Goal: Communication & Community: Answer question/provide support

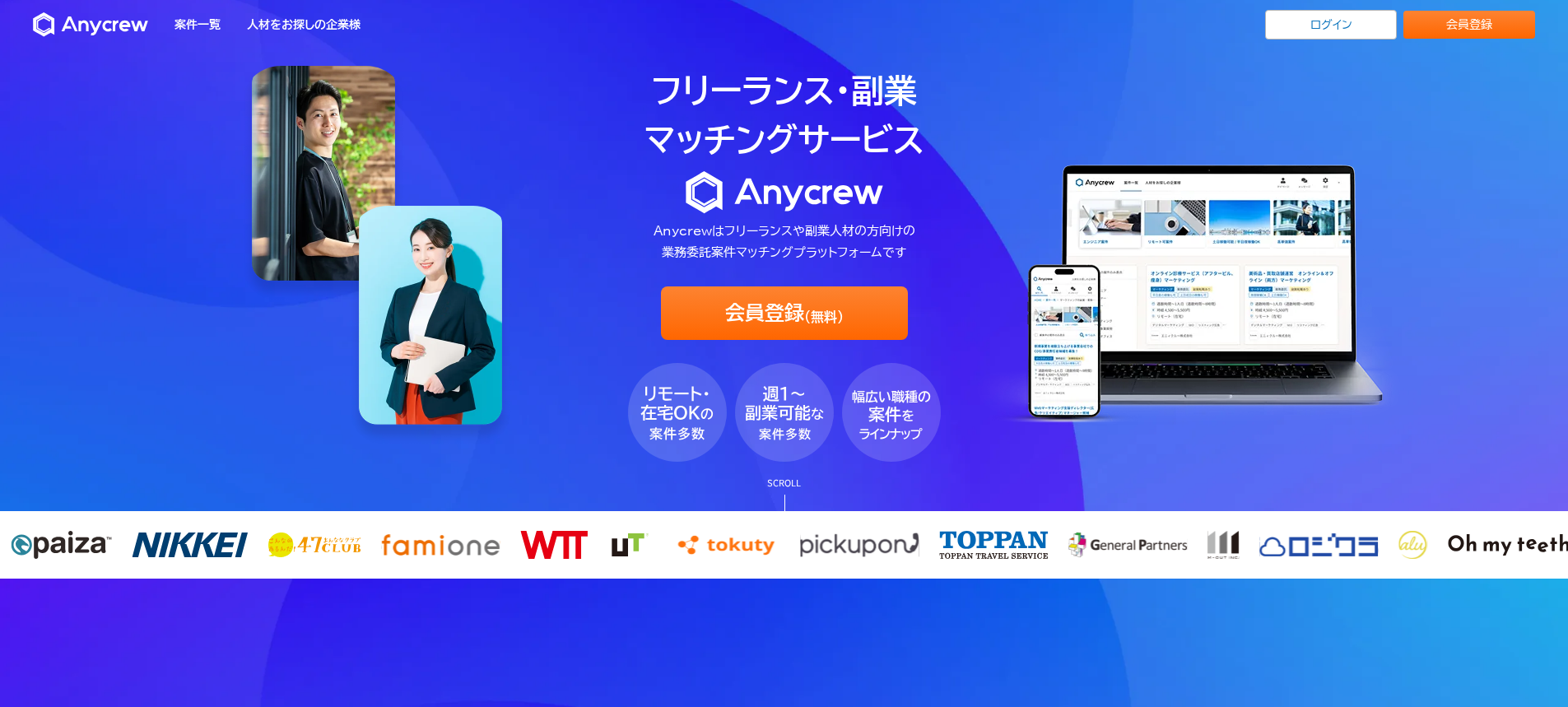
click at [1345, 19] on link "ログイン" at bounding box center [1331, 25] width 131 height 30
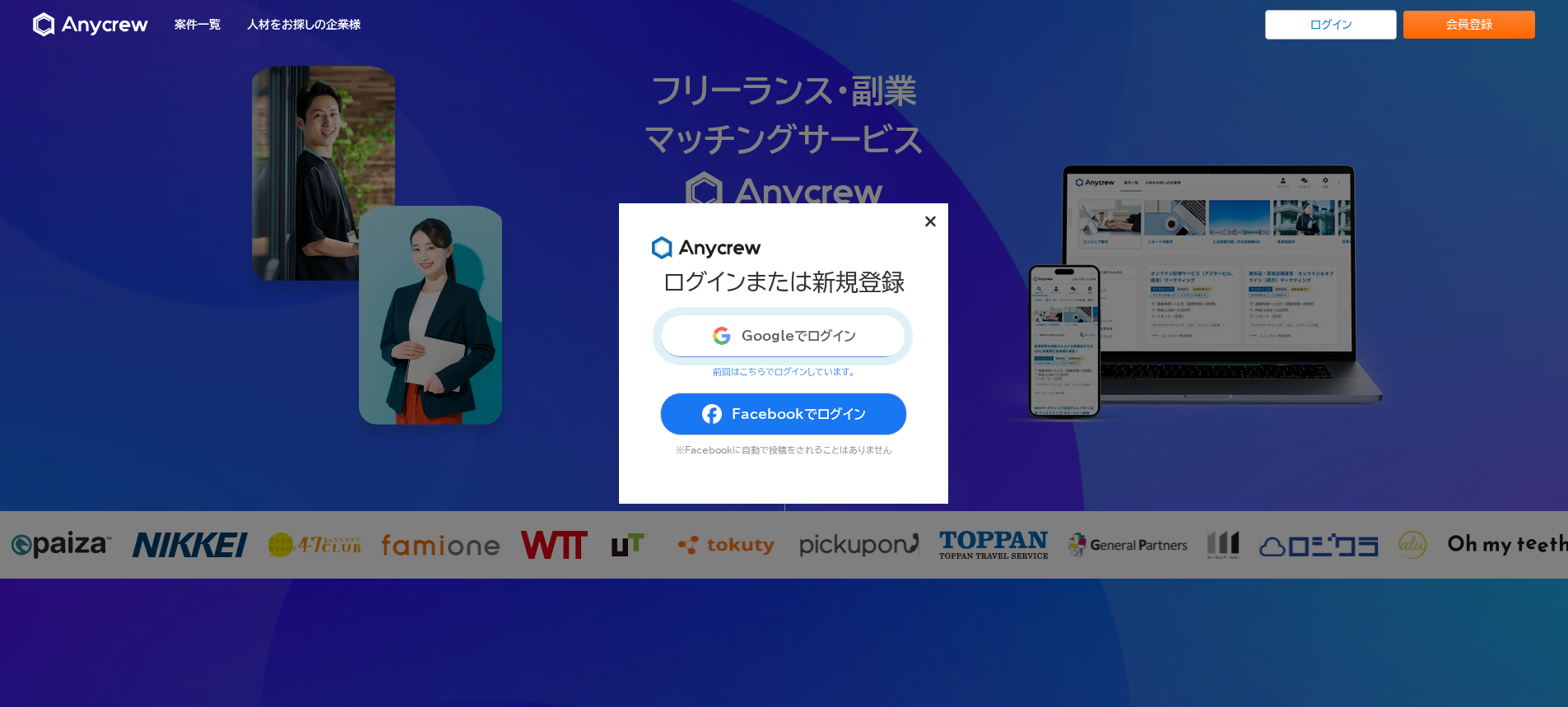
click at [806, 331] on button "Googleでログイン" at bounding box center [784, 336] width 247 height 43
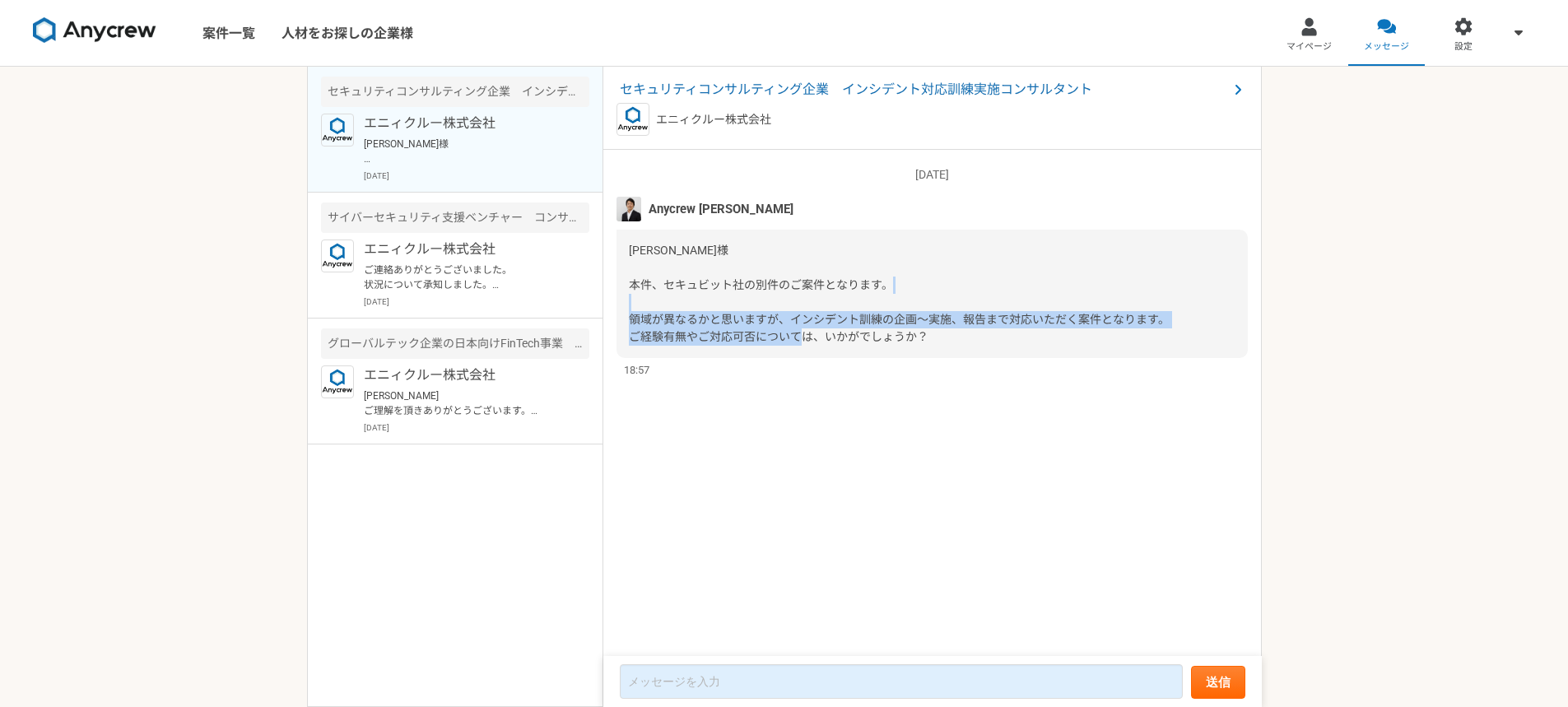
drag, startPoint x: 734, startPoint y: 316, endPoint x: 945, endPoint y: 334, distance: 211.8
click at [945, 334] on div "[PERSON_NAME]様 本件、セキュビット社の別件のご案件となります。 領域が異なるかと思いますが、インシデント訓練の企画～実施、報告まで対応いただく案…" at bounding box center [932, 294] width 631 height 129
drag, startPoint x: 713, startPoint y: 324, endPoint x: 951, endPoint y: 334, distance: 238.2
click at [951, 334] on div "[PERSON_NAME]様 本件、セキュビット社の別件のご案件となります。 領域が異なるかと思いますが、インシデント訓練の企画～実施、報告まで対応いただく案…" at bounding box center [932, 294] width 631 height 129
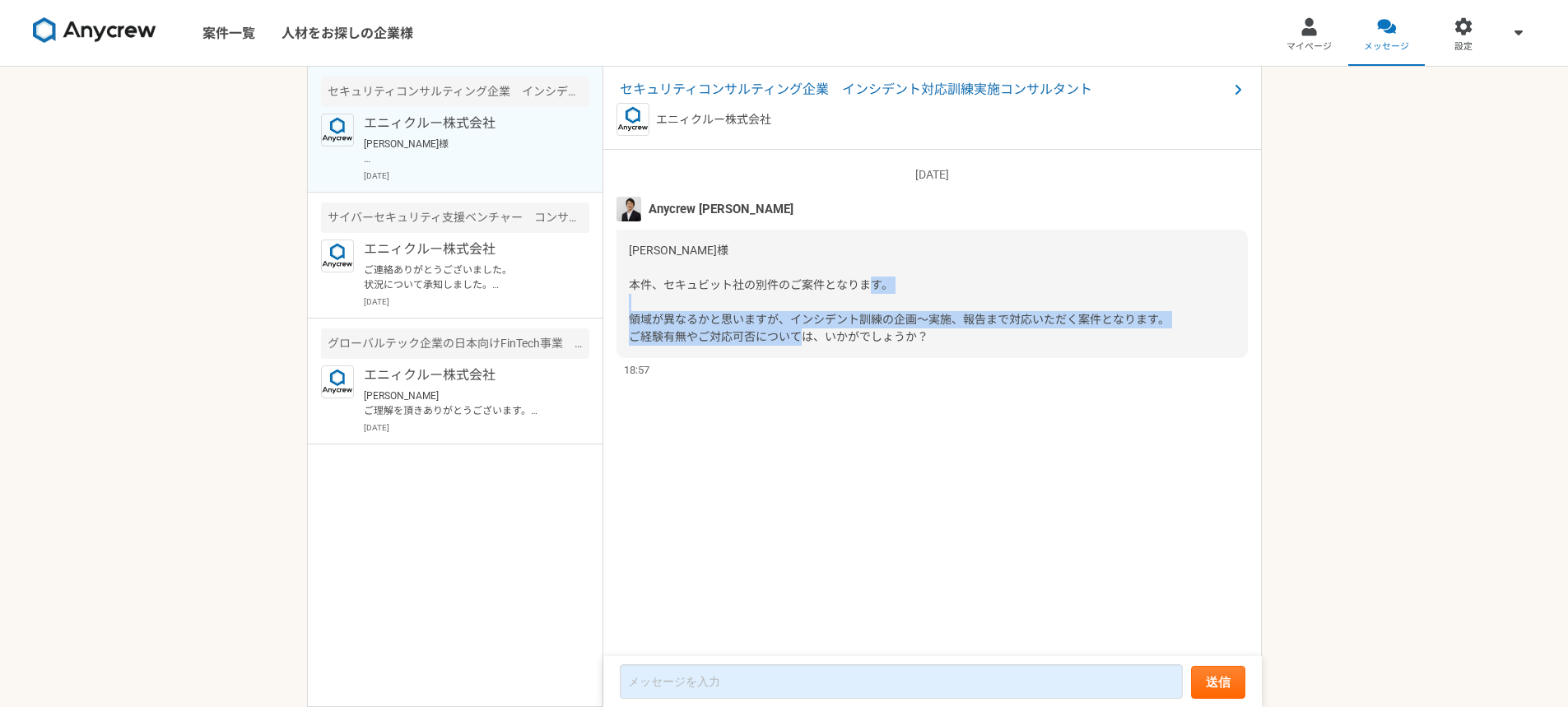
click at [951, 334] on div "[PERSON_NAME]様 本件、セキュビット社の別件のご案件となります。 領域が異なるかと思いますが、インシデント訓練の企画～実施、報告まで対応いただく案…" at bounding box center [932, 294] width 631 height 129
drag, startPoint x: 698, startPoint y: 331, endPoint x: 966, endPoint y: 335, distance: 268.0
click at [966, 335] on div "[PERSON_NAME]様 本件、セキュビット社の別件のご案件となります。 領域が異なるかと思いますが、インシデント訓練の企画～実施、報告まで対応いただく案…" at bounding box center [932, 294] width 631 height 129
drag, startPoint x: 639, startPoint y: 316, endPoint x: 815, endPoint y: 331, distance: 176.6
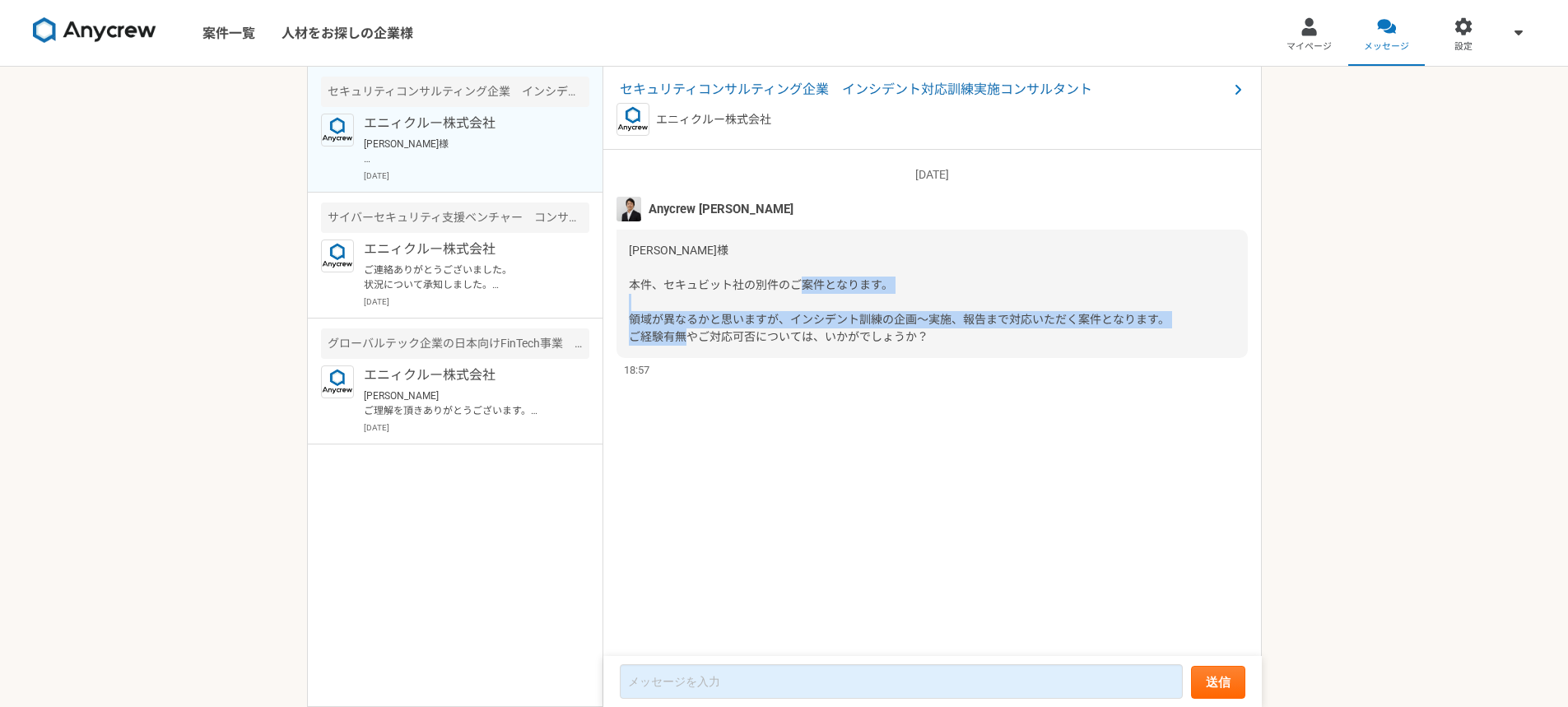
click at [815, 331] on span "[PERSON_NAME]様 本件、セキュビット社の別件のご案件となります。 領域が異なるかと思いますが、インシデント訓練の企画～実施、報告まで対応いただく案…" at bounding box center [899, 293] width 541 height 100
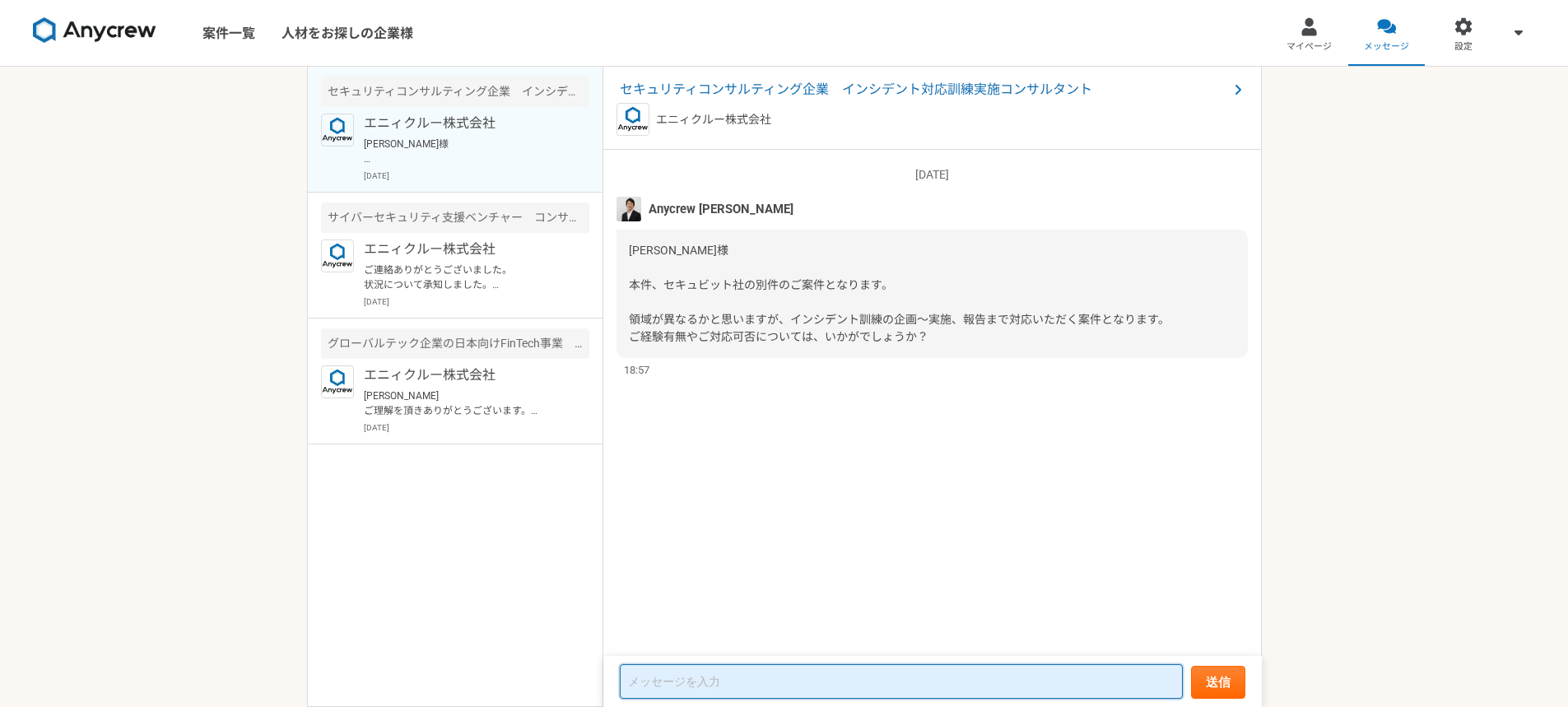
click at [866, 674] on textarea at bounding box center [901, 681] width 564 height 34
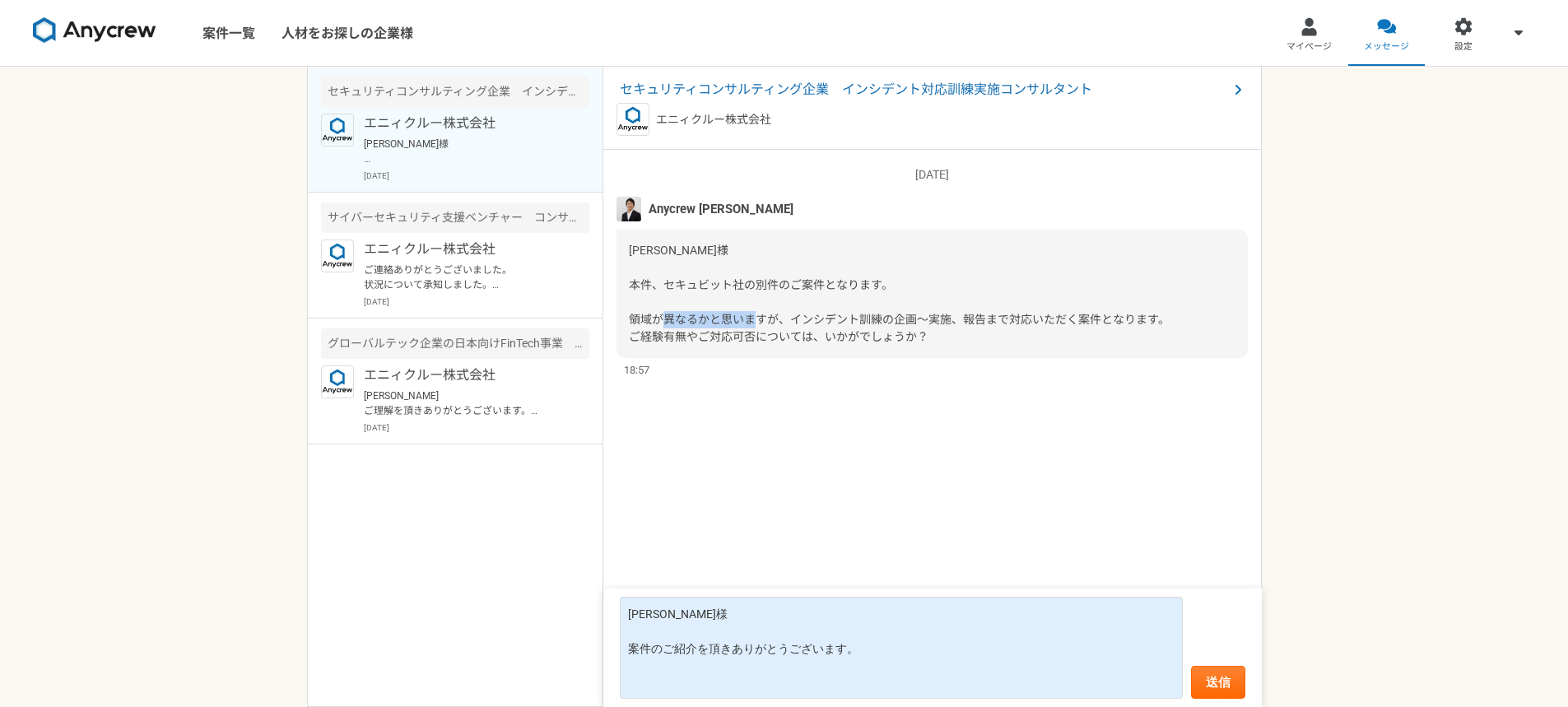
drag, startPoint x: 786, startPoint y: 319, endPoint x: 884, endPoint y: 319, distance: 98.0
click at [884, 319] on span "[PERSON_NAME]様 本件、セキュビット社の別件のご案件となります。 領域が異なるかと思いますが、インシデント訓練の企画～実施、報告まで対応いただく案…" at bounding box center [899, 293] width 541 height 100
copy span "インシデント訓練"
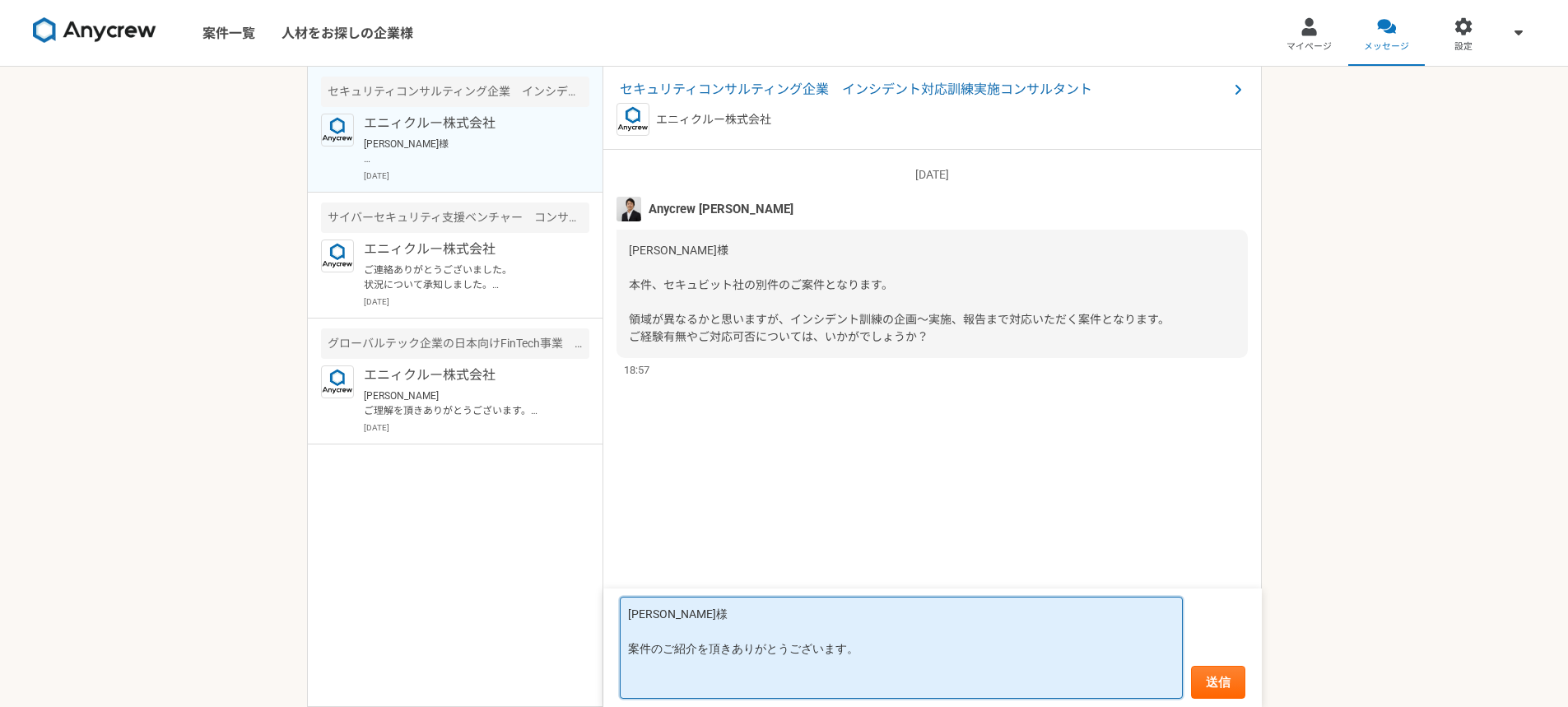
click at [788, 666] on textarea "[PERSON_NAME]様 案件のご紹介を頂きありがとうございます。" at bounding box center [901, 648] width 564 height 102
paste textarea "インシデント訓練"
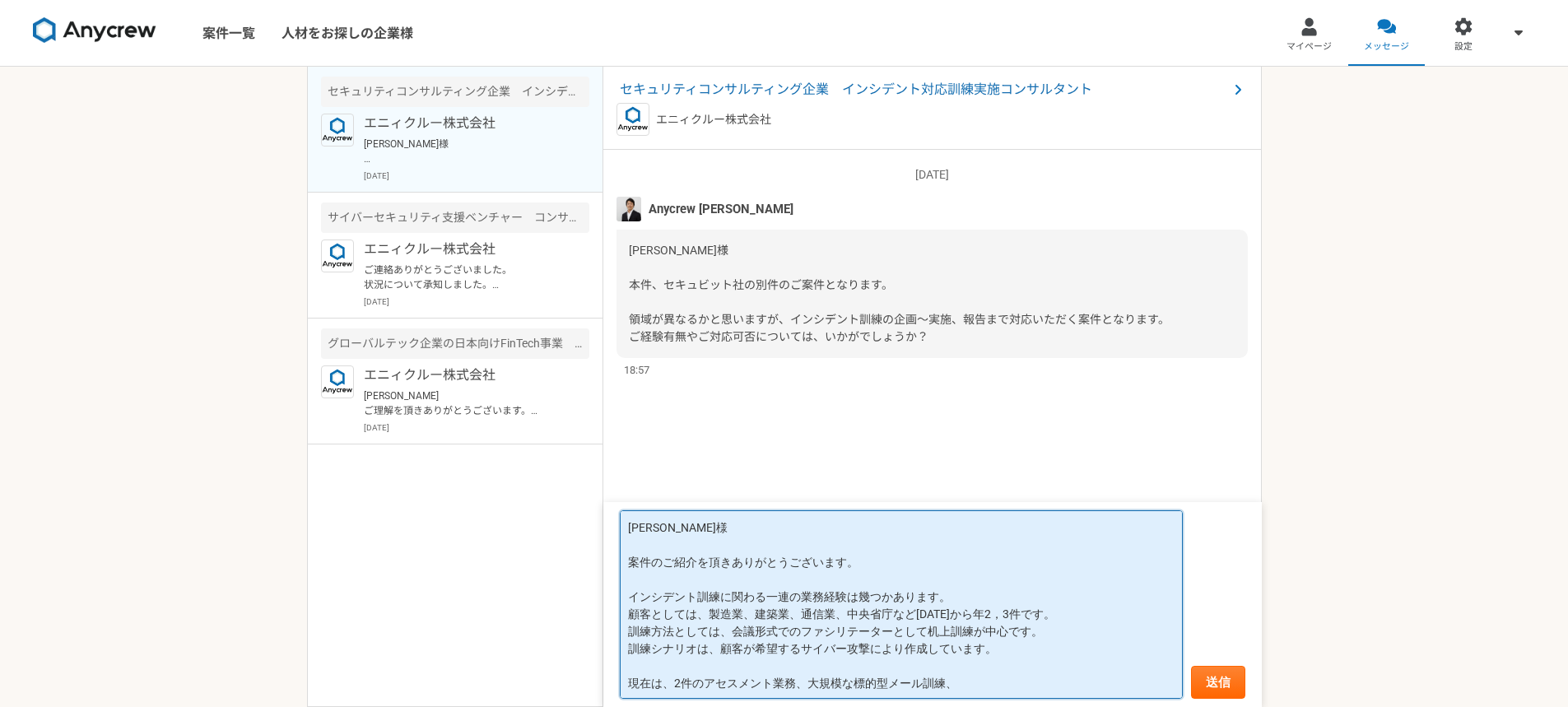
drag, startPoint x: 720, startPoint y: 597, endPoint x: 631, endPoint y: 603, distance: 89.2
click at [631, 603] on textarea "[PERSON_NAME]様 案件のご紹介を頂きありがとうございます。 インシデント訓練に関わる一連の業務経験は幾つかあります。 顧客としては、製造業、建築業…" at bounding box center [901, 605] width 564 height 189
click at [959, 684] on textarea "[PERSON_NAME]様 案件のご紹介を頂きありがとうございます。 インシデント訓練に関わる一連の業務経験は幾つかあります。 顧客としては、製造業、建築業…" at bounding box center [901, 605] width 564 height 189
paste textarea "インシデント訓練"
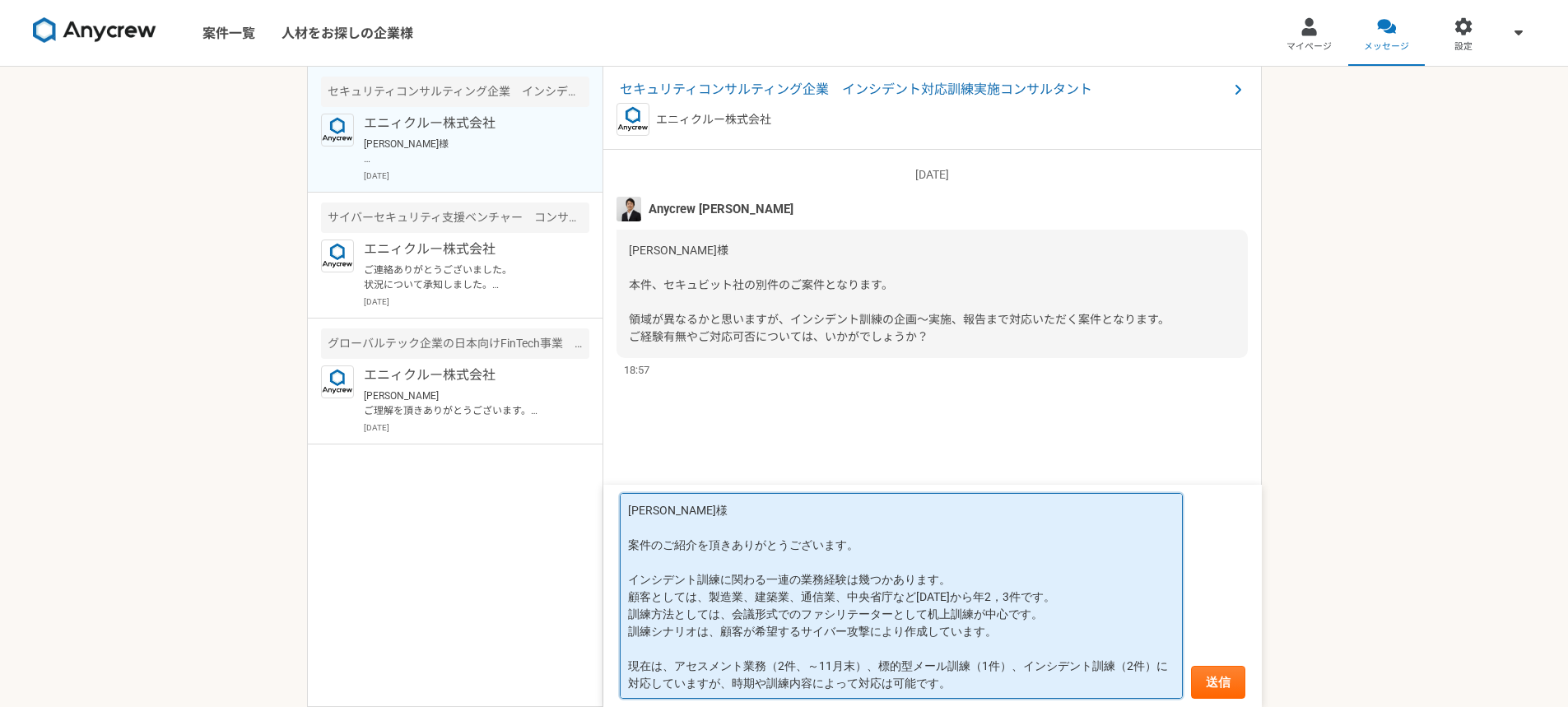
paste textarea "11月末"
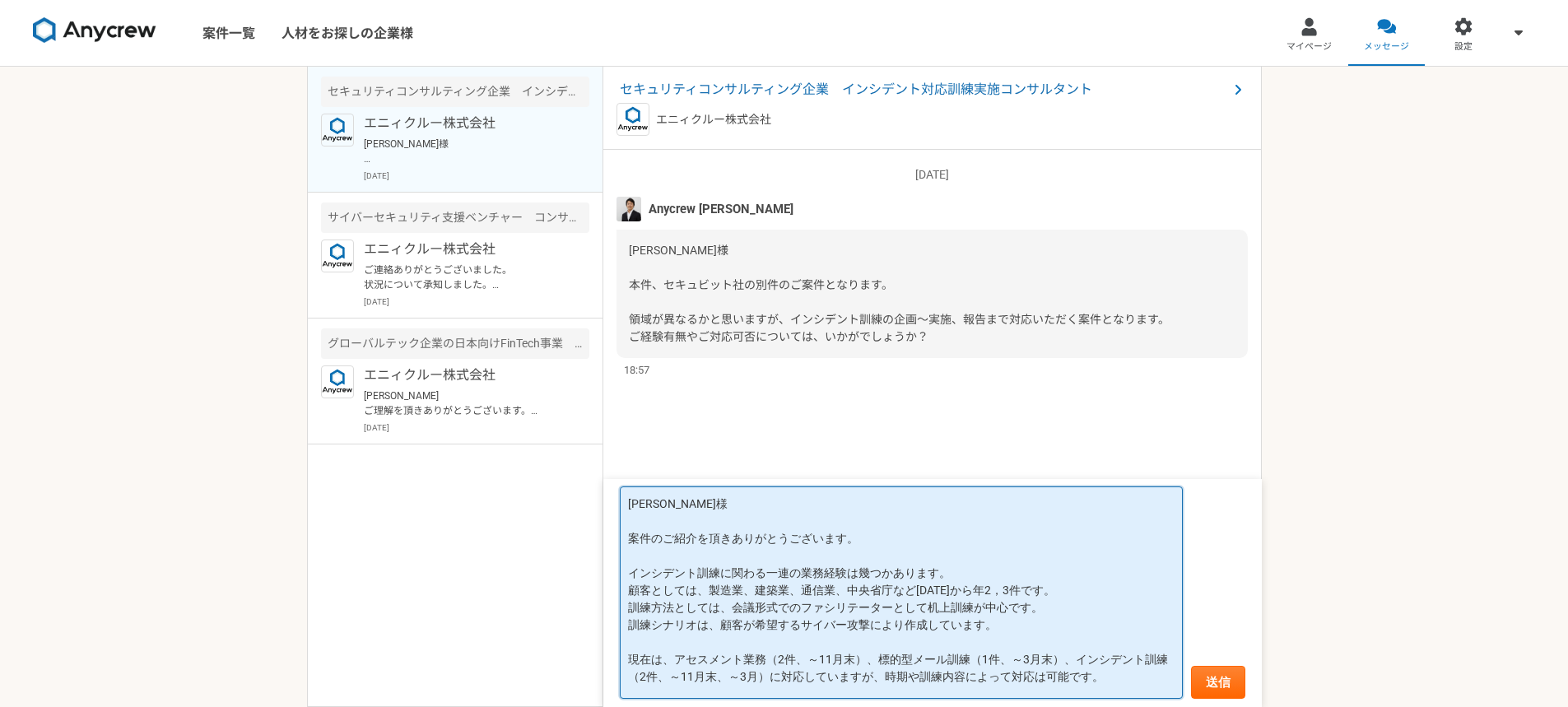
scroll to position [21, 0]
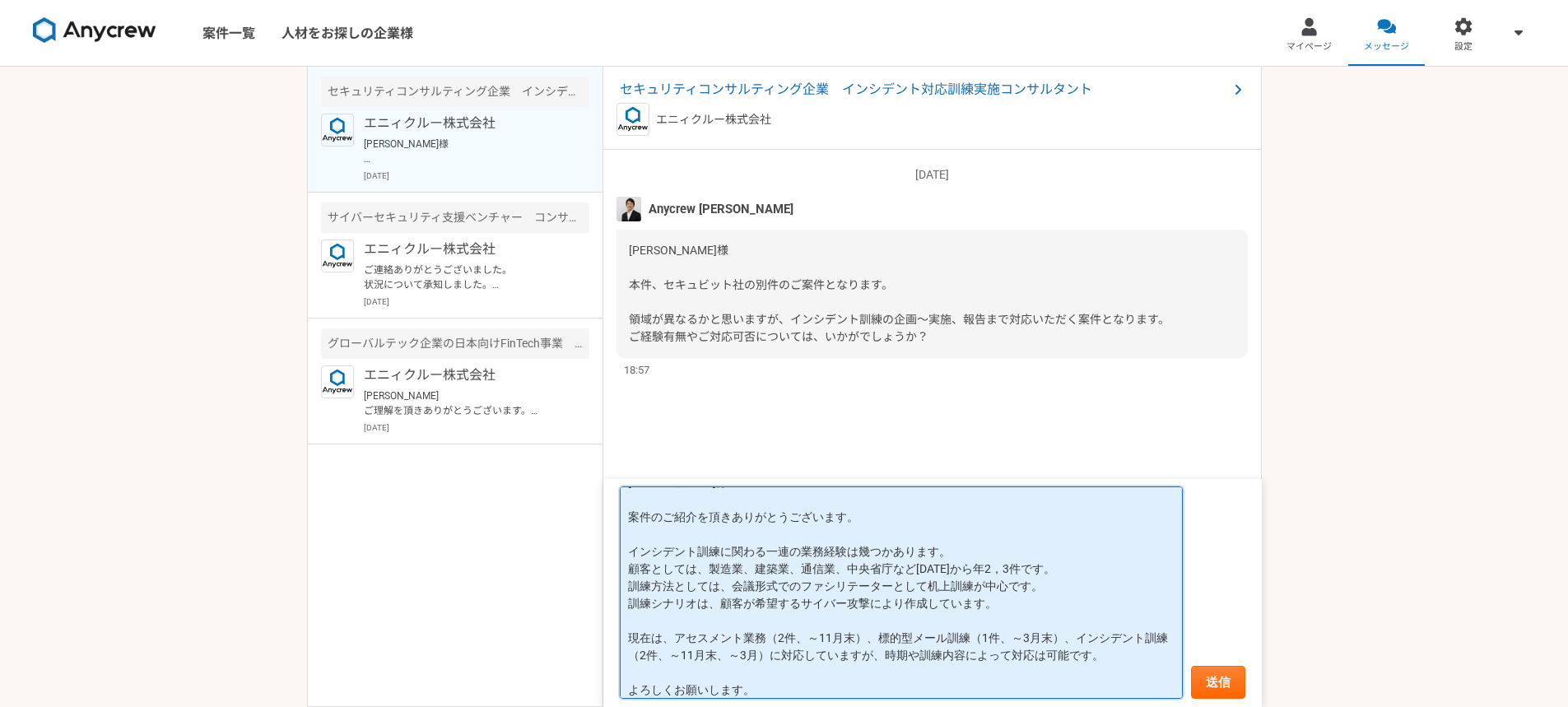
click at [653, 639] on textarea "[PERSON_NAME]様 案件のご紹介を頂きありがとうございます。 インシデント訓練に関わる一連の業務経験は幾つかあります。 顧客としては、製造業、建築業…" at bounding box center [901, 592] width 564 height 212
click at [983, 655] on textarea "[PERSON_NAME]様 案件のご紹介を頂きありがとうございます。 インシデント訓練に関わる一連の業務経験は幾つかあります。 顧客としては、製造業、建築業…" at bounding box center [901, 592] width 564 height 212
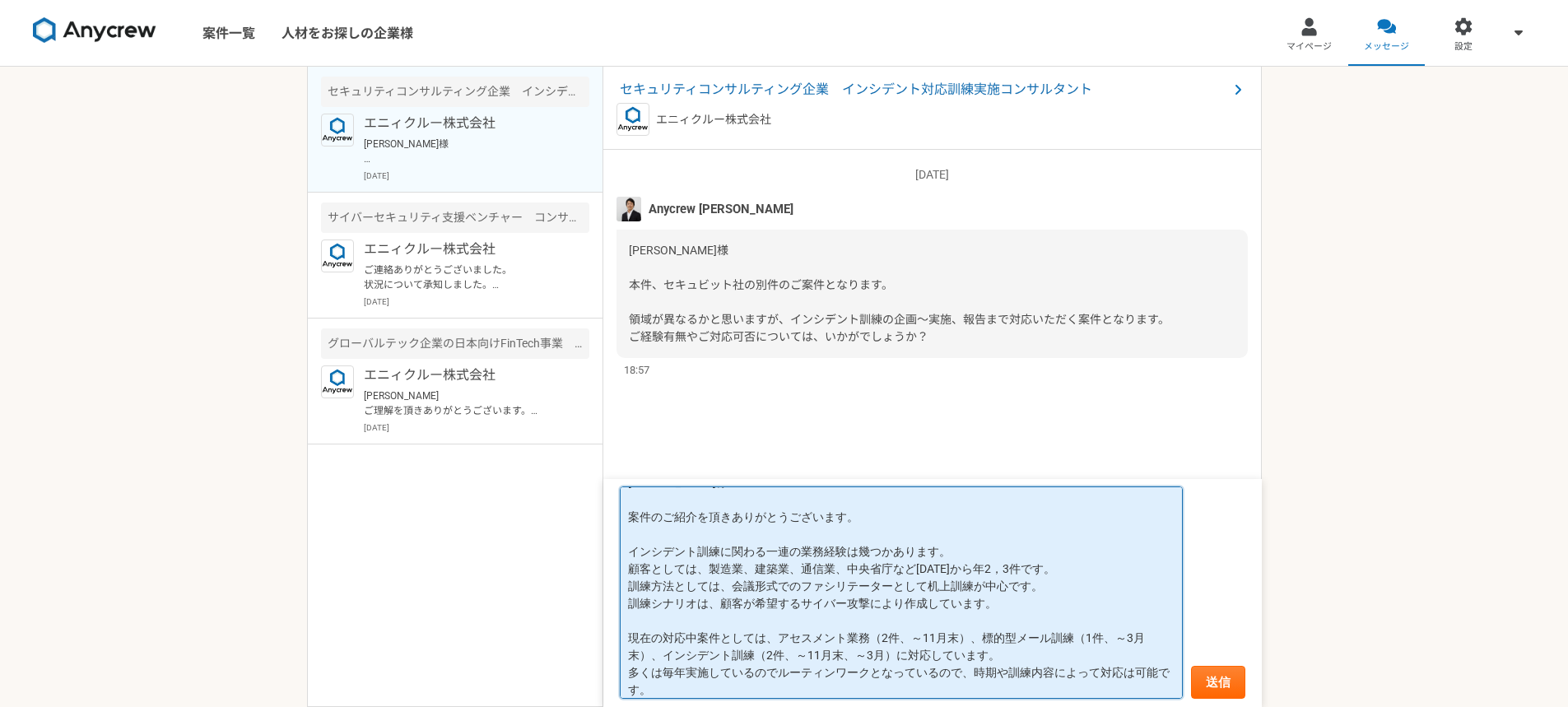
scroll to position [64, 0]
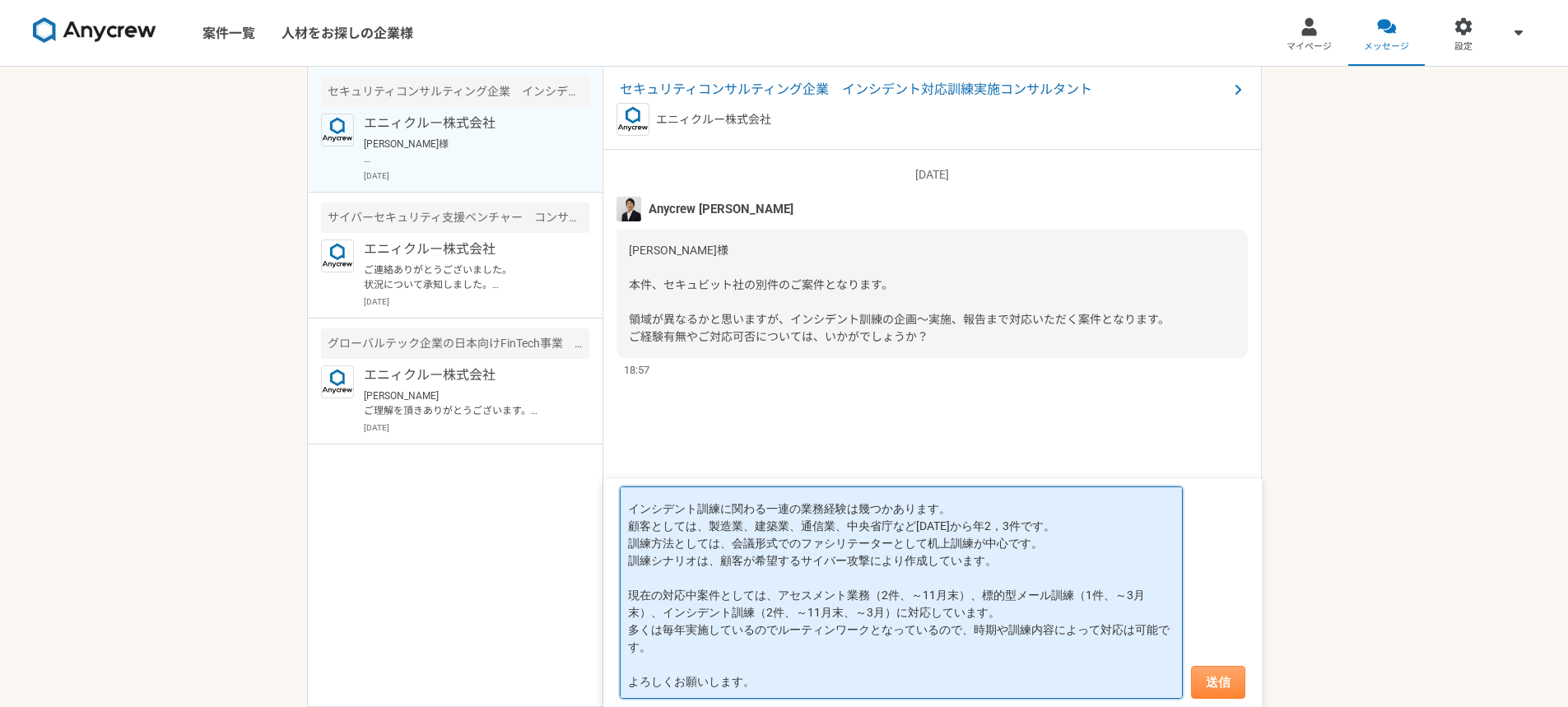
type textarea "[PERSON_NAME]様 案件のご紹介を頂きありがとうございます。 インシデント訓練に関わる一連の業務経験は幾つかあります。 顧客としては、製造業、建築業…"
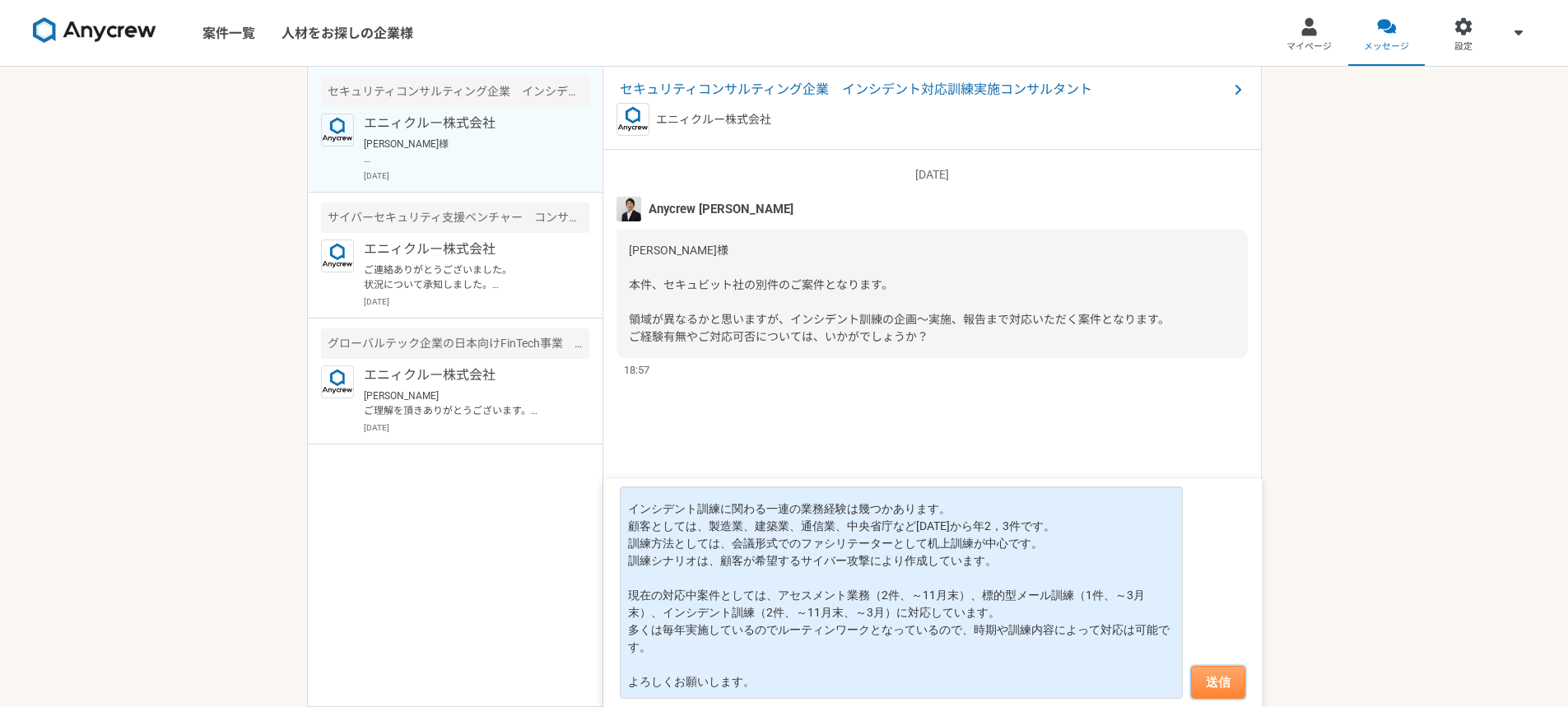
click at [1228, 675] on button "送信" at bounding box center [1219, 681] width 55 height 33
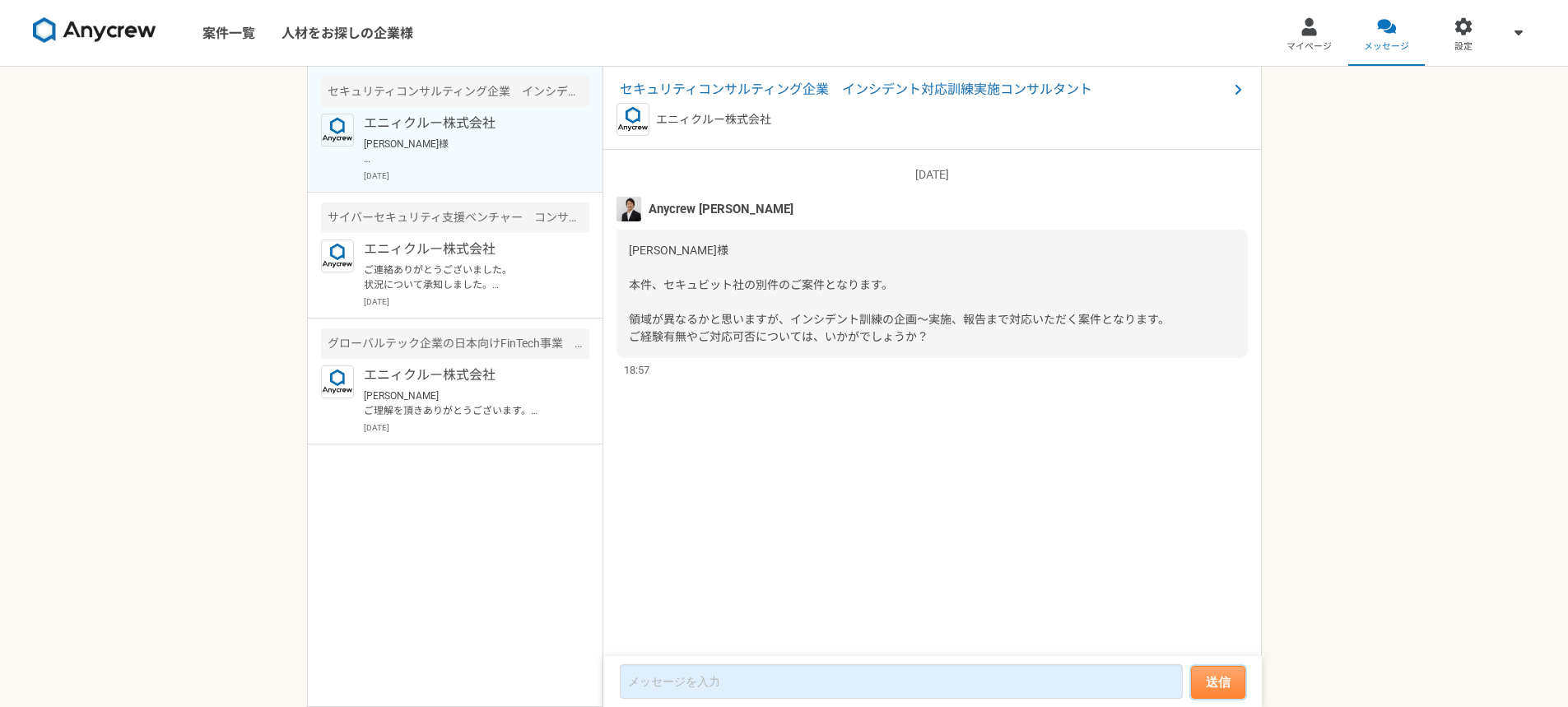
scroll to position [69, 0]
